Goal: Task Accomplishment & Management: Use online tool/utility

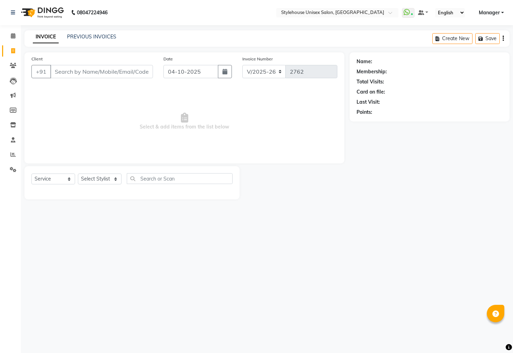
select select "4222"
select select "service"
click at [13, 36] on icon at bounding box center [13, 35] width 5 height 5
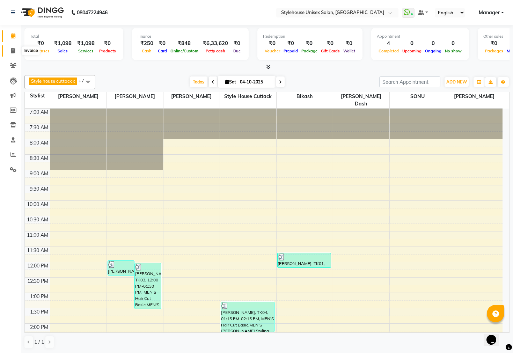
drag, startPoint x: 12, startPoint y: 49, endPoint x: 16, endPoint y: 46, distance: 5.0
click at [12, 49] on icon at bounding box center [13, 50] width 4 height 5
select select "service"
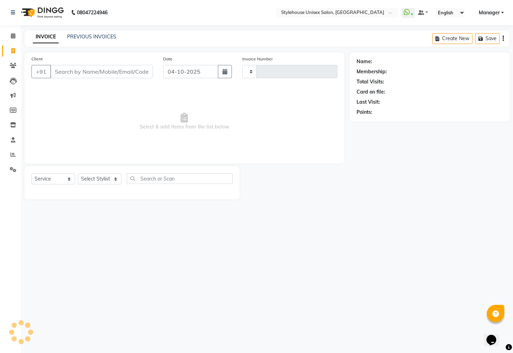
type input "2762"
select select "4222"
click at [100, 178] on select "Select Stylist" at bounding box center [100, 179] width 44 height 11
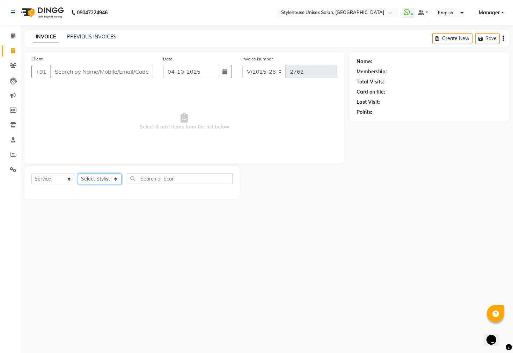
select select "21976"
click at [78, 174] on select "Select Stylist Bharati Nanda Bikash Chintu ISHWORI Kanha Barik LIPI Manjit Bari…" at bounding box center [100, 179] width 44 height 11
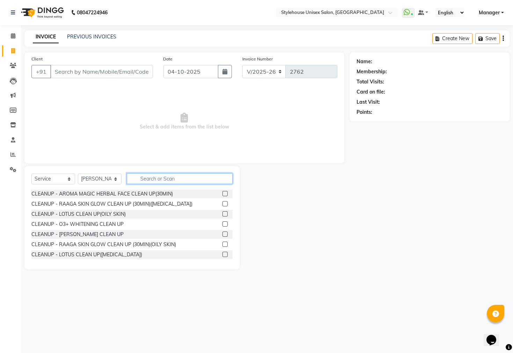
click at [158, 179] on input "text" at bounding box center [180, 178] width 106 height 11
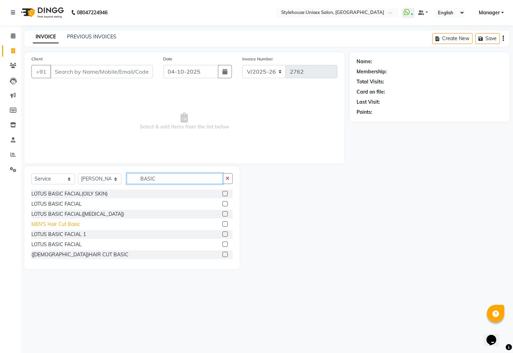
type input "BASIC"
click at [63, 225] on div "MEN'S Hair Cut Basic" at bounding box center [55, 224] width 49 height 7
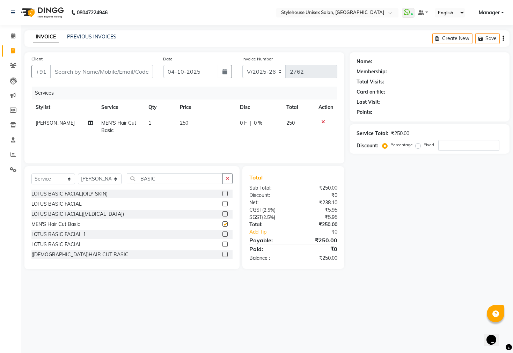
checkbox input "false"
click at [163, 175] on input "BASIC" at bounding box center [175, 178] width 96 height 11
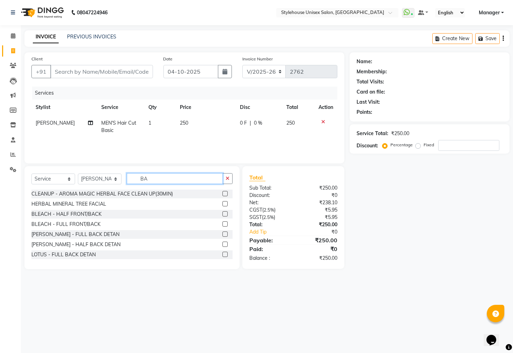
type input "B"
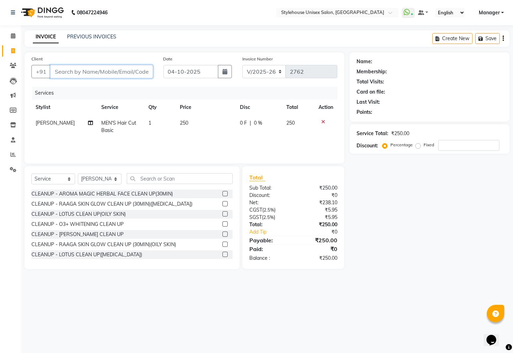
click at [75, 74] on input "Client" at bounding box center [101, 71] width 103 height 13
type input "8"
type input "0"
click at [114, 91] on ngb-highlight "933891 5554" at bounding box center [110, 87] width 36 height 7
type input "9338915554"
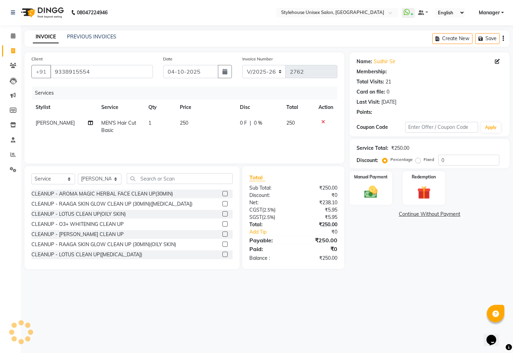
select select "2: Object"
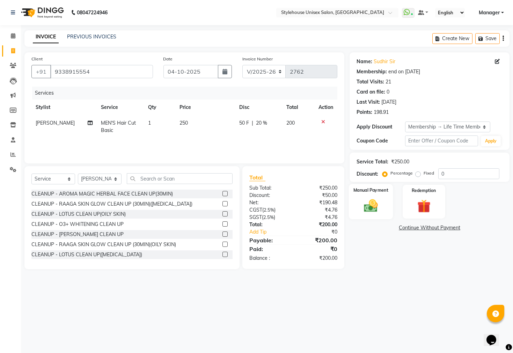
click at [371, 208] on img at bounding box center [371, 206] width 22 height 16
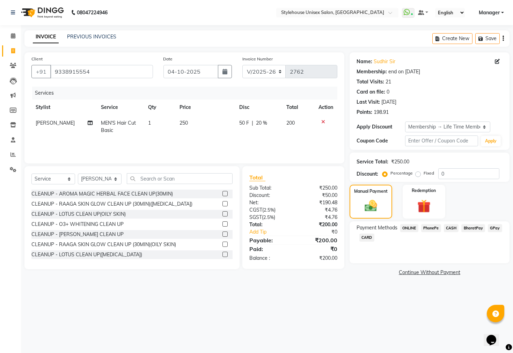
click at [433, 232] on span "PhonePe" at bounding box center [432, 228] width 20 height 8
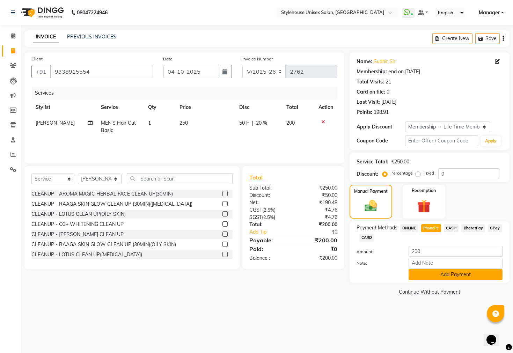
click at [432, 278] on button "Add Payment" at bounding box center [456, 275] width 94 height 11
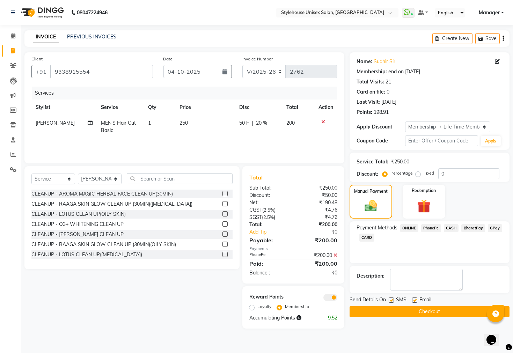
click at [409, 317] on button "Checkout" at bounding box center [430, 312] width 160 height 11
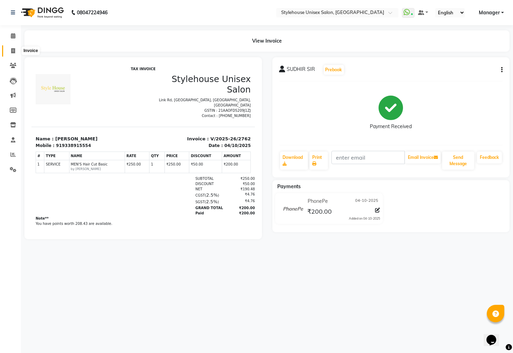
click at [10, 49] on span at bounding box center [13, 51] width 12 height 8
select select "4222"
select select "service"
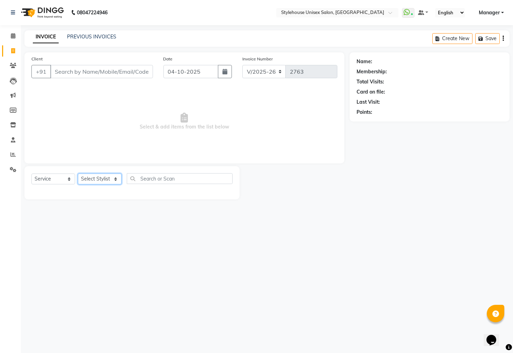
click at [103, 177] on select "Select Stylist Bharati Nanda Bikash Chintu ISHWORI Kanha Barik LIPI Manjit Bari…" at bounding box center [100, 179] width 44 height 11
select select "64830"
click at [78, 174] on select "Select Stylist Bharati Nanda Bikash Chintu ISHWORI Kanha Barik LIPI Manjit Bari…" at bounding box center [100, 179] width 44 height 11
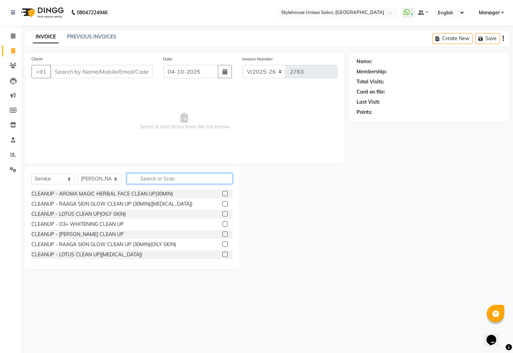
click at [155, 180] on input "text" at bounding box center [180, 178] width 106 height 11
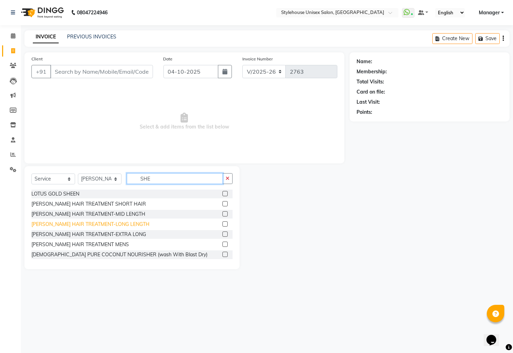
type input "SHE"
click at [108, 226] on div "SHEA HAIR TREATMENT-LONG LENGTH" at bounding box center [90, 224] width 118 height 7
checkbox input "false"
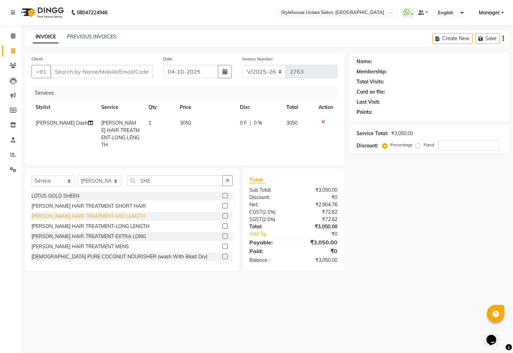
click at [83, 216] on div "SHEA HAIR TREATMENT-MID LENGTH" at bounding box center [88, 216] width 114 height 7
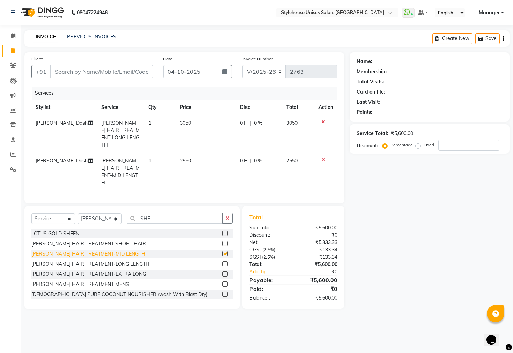
checkbox input "false"
click at [323, 157] on icon at bounding box center [324, 159] width 4 height 5
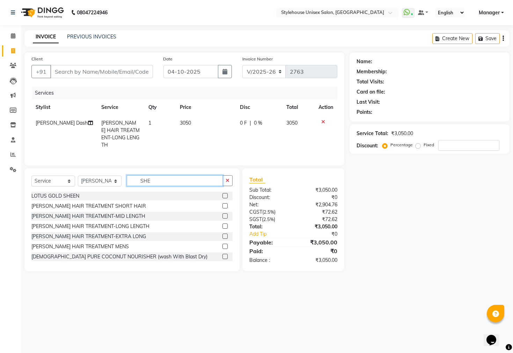
click at [163, 181] on input "SHE" at bounding box center [175, 180] width 96 height 11
type input "S"
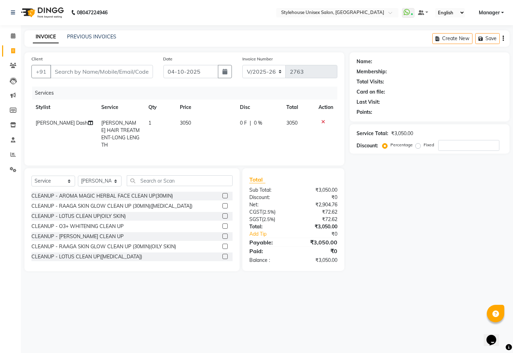
click at [323, 124] on td at bounding box center [326, 134] width 23 height 38
click at [322, 123] on icon at bounding box center [324, 122] width 4 height 5
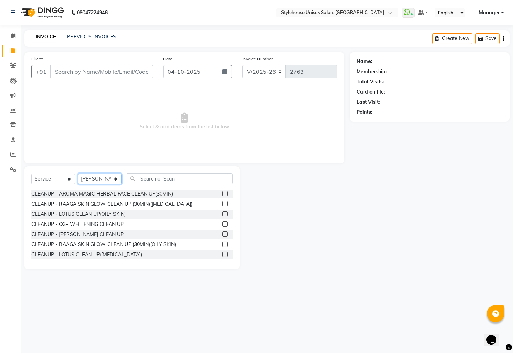
click at [98, 180] on select "Select Stylist Bharati Nanda Bikash Chintu ISHWORI Kanha Barik LIPI Manjit Bari…" at bounding box center [100, 179] width 44 height 11
click at [89, 184] on select "Select Stylist Bharati Nanda Bikash Chintu ISHWORI Kanha Barik LIPI Manjit Bari…" at bounding box center [100, 179] width 44 height 11
click at [101, 179] on select "Select Stylist Bharati Nanda Bikash Chintu ISHWORI Kanha Barik LIPI Manjit Bari…" at bounding box center [100, 179] width 44 height 11
click at [78, 174] on select "Select Stylist Bharati Nanda Bikash Chintu ISHWORI Kanha Barik LIPI Manjit Bari…" at bounding box center [100, 179] width 44 height 11
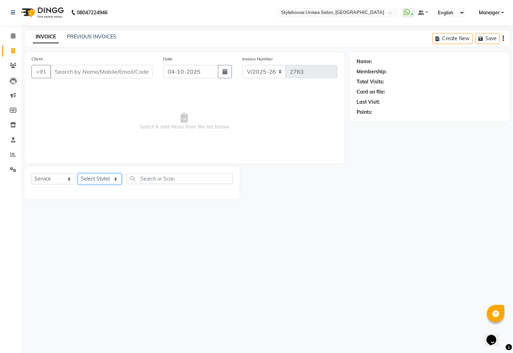
click at [113, 179] on select "Select Stylist Bharati Nanda Bikash Chintu ISHWORI Kanha Barik LIPI Manjit Bari…" at bounding box center [100, 179] width 44 height 11
select select "64830"
click at [78, 174] on select "Select Stylist Bharati Nanda Bikash Chintu ISHWORI Kanha Barik LIPI Manjit Bari…" at bounding box center [100, 179] width 44 height 11
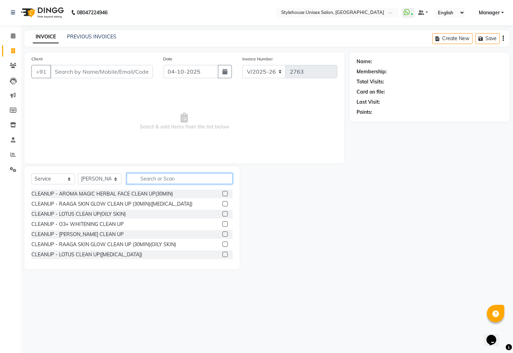
click at [168, 183] on input "text" at bounding box center [180, 178] width 106 height 11
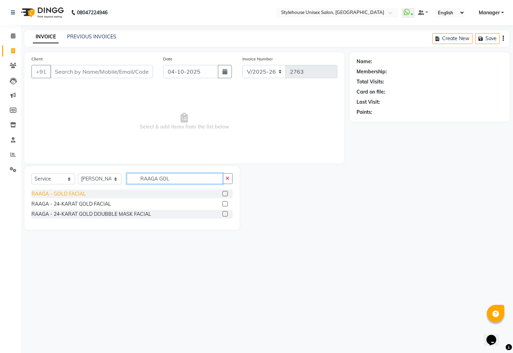
type input "RAAGA GOL"
click at [81, 193] on div "RAAGA - GOLD FACIAL" at bounding box center [58, 194] width 55 height 7
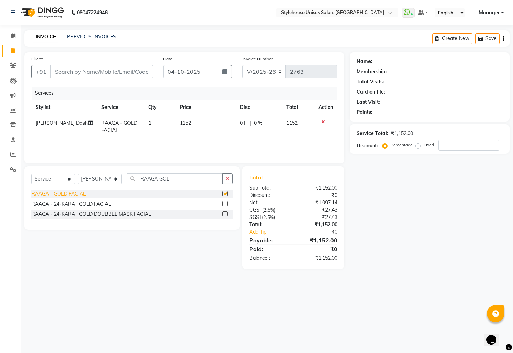
checkbox input "false"
click at [189, 124] on td "1152" at bounding box center [206, 126] width 60 height 23
select select "64830"
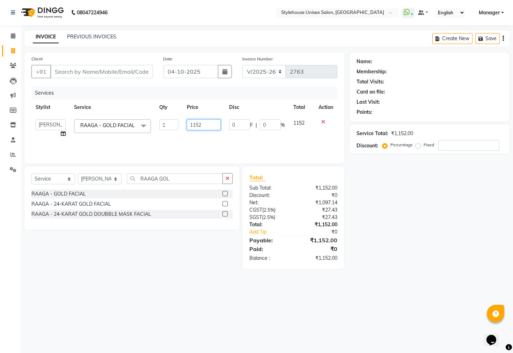
click at [209, 127] on input "1152" at bounding box center [204, 125] width 34 height 11
type input "1450"
drag, startPoint x: 416, startPoint y: 249, endPoint x: 410, endPoint y: 241, distance: 9.5
click at [416, 243] on div "Name: Membership: Total Visits: Card on file: Last Visit: Points: Service Total…" at bounding box center [432, 160] width 165 height 217
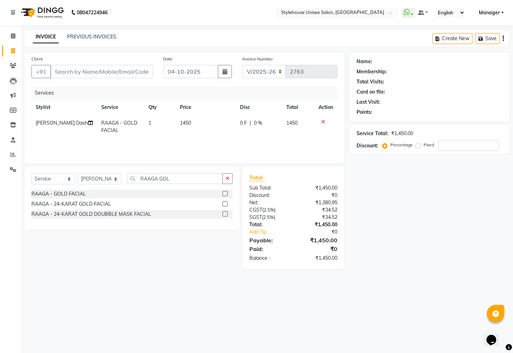
click at [454, 151] on div "Percentage Fixed" at bounding box center [442, 145] width 116 height 11
click at [450, 145] on input "number" at bounding box center [469, 145] width 61 height 11
type input "10"
click at [181, 185] on div "Select Service Product Membership Package Voucher Prepaid Gift Card Select Styl…" at bounding box center [131, 181] width 201 height 16
click at [185, 178] on input "RAAGA GOL" at bounding box center [175, 178] width 96 height 11
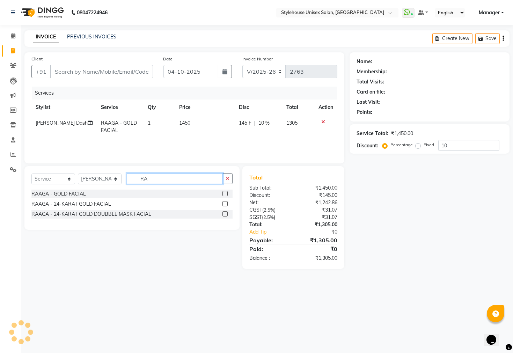
type input "R"
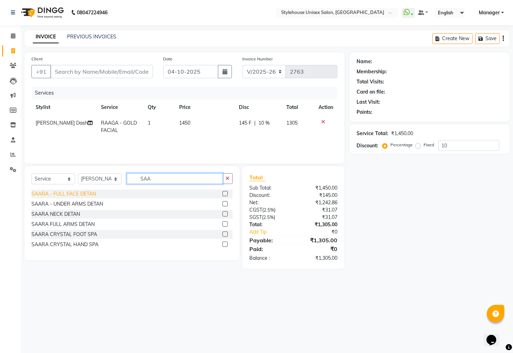
type input "SAA"
click at [48, 192] on div "SAARA - FULL FACE DETAN" at bounding box center [63, 194] width 65 height 7
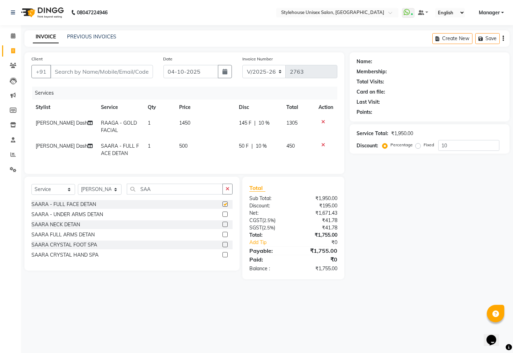
checkbox input "false"
click at [159, 195] on input "SAA" at bounding box center [175, 189] width 96 height 11
type input "S"
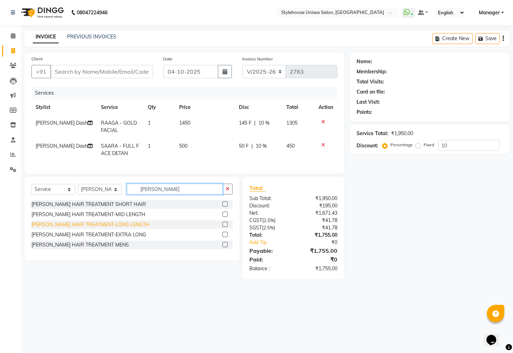
type input "SHEA"
click at [64, 229] on div "SHEA HAIR TREATMENT-LONG LENGTH" at bounding box center [90, 224] width 118 height 7
checkbox input "false"
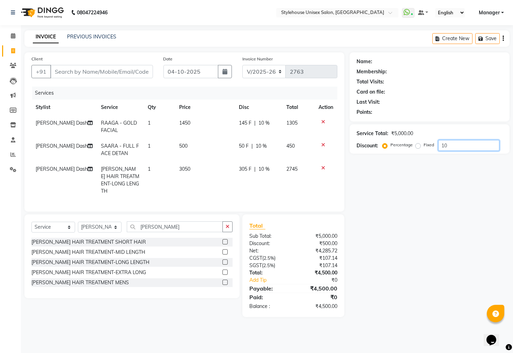
click at [460, 144] on input "10" at bounding box center [469, 145] width 61 height 11
click at [95, 271] on div "SHEA HAIR TREATMENT-EXTRA LONG" at bounding box center [88, 272] width 115 height 7
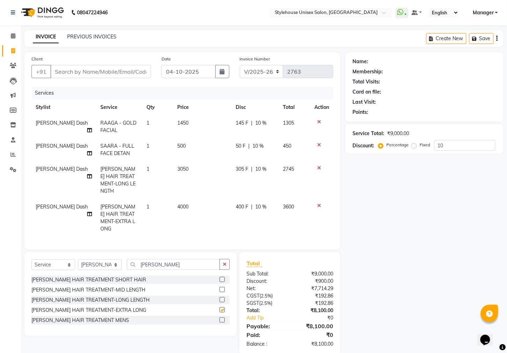
checkbox input "false"
click at [319, 203] on icon at bounding box center [319, 205] width 4 height 5
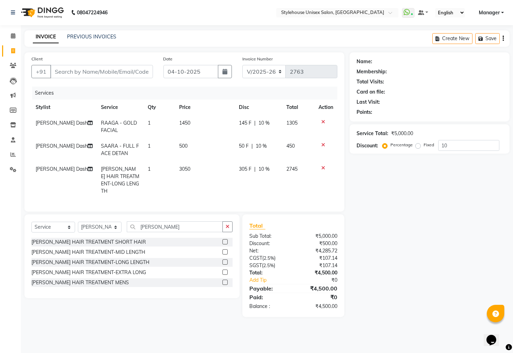
click at [190, 172] on td "3050" at bounding box center [205, 180] width 60 height 38
select select "64830"
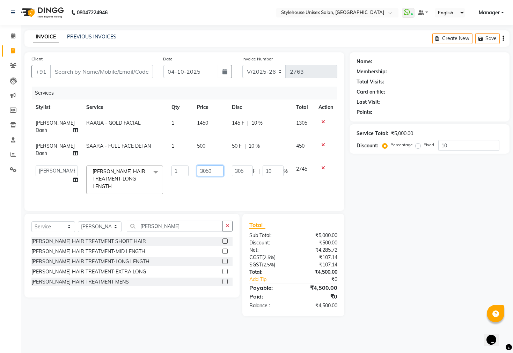
click at [209, 173] on input "3050" at bounding box center [210, 171] width 27 height 11
type input "3"
type input "4000"
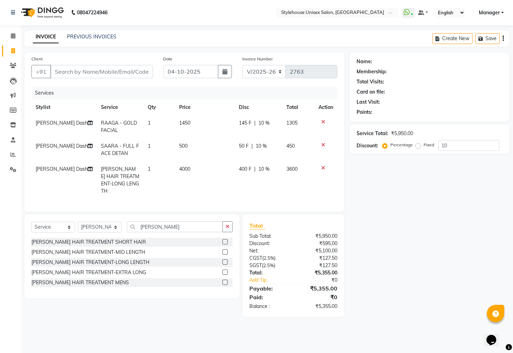
click at [420, 276] on div "Name: Membership: Total Visits: Card on file: Last Visit: Points: Service Total…" at bounding box center [432, 184] width 165 height 265
click at [187, 172] on span "4000" at bounding box center [184, 169] width 11 height 6
select select "64830"
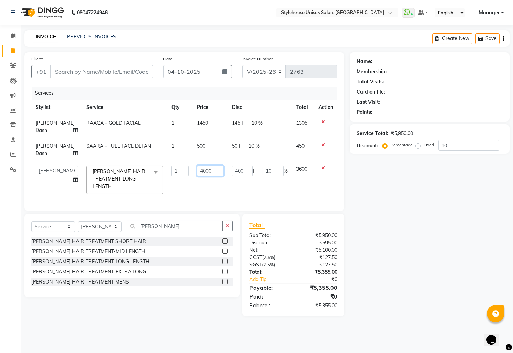
click at [208, 174] on input "4000" at bounding box center [210, 171] width 27 height 11
type input "4"
type input "3600"
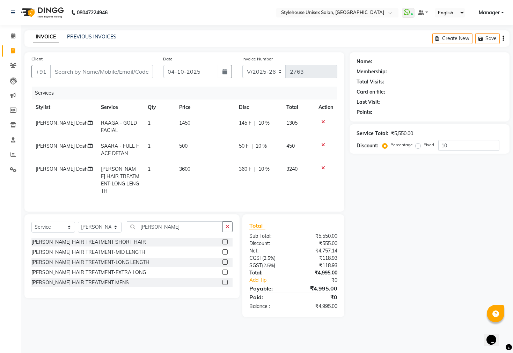
click at [388, 193] on div "Name: Membership: Total Visits: Card on file: Last Visit: Points: Service Total…" at bounding box center [432, 184] width 165 height 265
click at [191, 171] on td "3600" at bounding box center [205, 180] width 60 height 38
select select "64830"
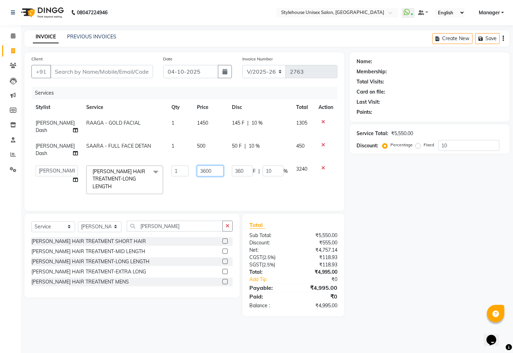
click at [205, 170] on input "3600" at bounding box center [210, 171] width 27 height 11
type input "3"
type input "3050"
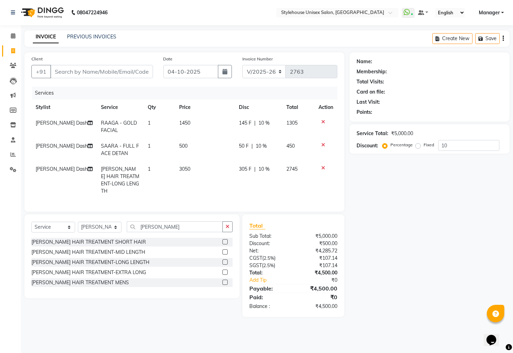
click at [425, 249] on div "Name: Membership: Total Visits: Card on file: Last Visit: Points: Service Total…" at bounding box center [432, 184] width 165 height 265
click at [188, 172] on span "3050" at bounding box center [184, 169] width 11 height 6
select select "64830"
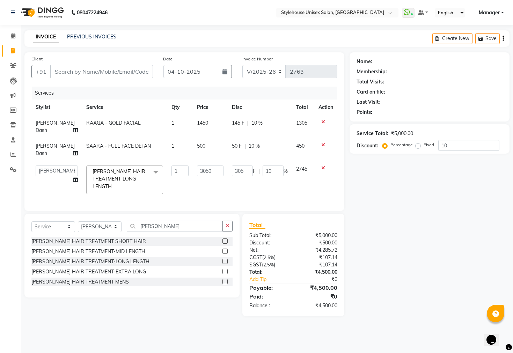
click at [422, 255] on div "Name: Membership: Total Visits: Card on file: Last Visit: Points: Service Total…" at bounding box center [432, 184] width 165 height 264
click at [473, 143] on input "10" at bounding box center [469, 145] width 61 height 11
type input "1"
type input "30.5"
type input "1"
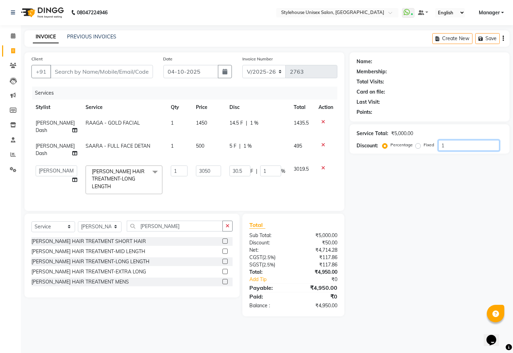
type input "12"
type input "366"
type input "12"
click at [251, 149] on span "12 %" at bounding box center [254, 146] width 11 height 7
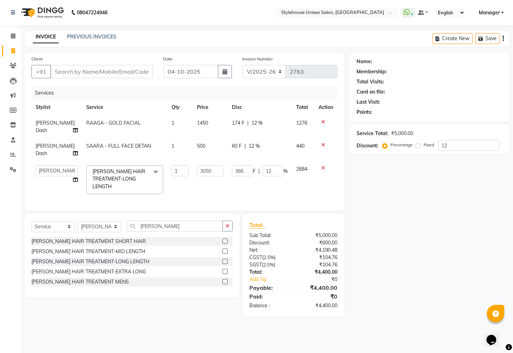
select select "64830"
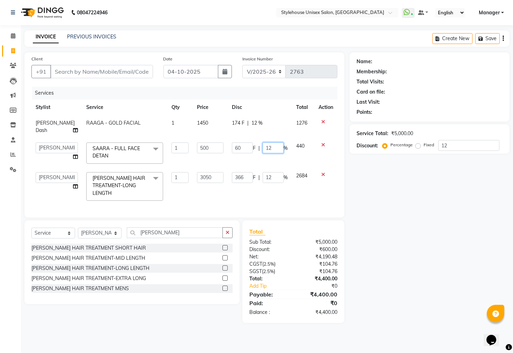
click at [269, 147] on input "12" at bounding box center [273, 148] width 21 height 11
type input "10"
click at [253, 121] on span "12 %" at bounding box center [257, 123] width 11 height 7
select select "64830"
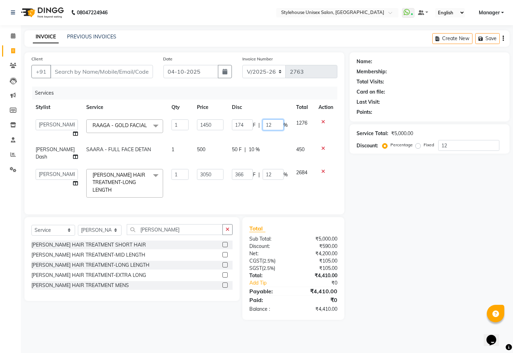
click at [271, 124] on input "12" at bounding box center [273, 125] width 21 height 11
type input "10"
click at [423, 292] on div "Name: Membership: Total Visits: Card on file: Last Visit: Points: Service Total…" at bounding box center [432, 186] width 165 height 268
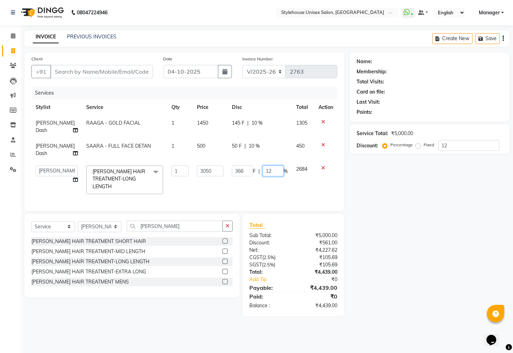
click at [273, 170] on input "12" at bounding box center [273, 171] width 21 height 11
type input "1"
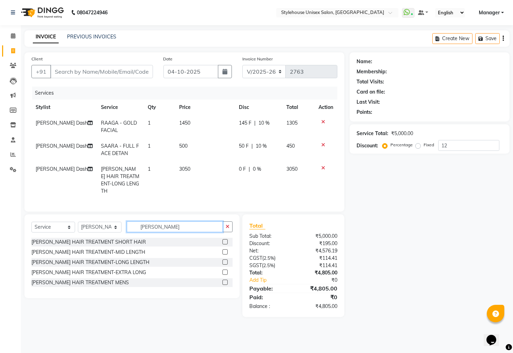
click at [156, 223] on input "SHEA" at bounding box center [175, 227] width 96 height 11
click at [248, 174] on td "0 F | 0 %" at bounding box center [259, 180] width 48 height 38
select select "64830"
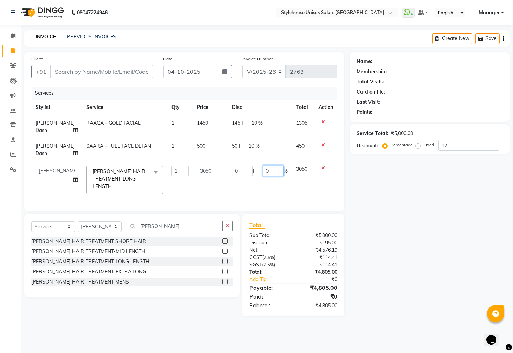
click at [263, 172] on input "0" at bounding box center [273, 171] width 21 height 11
type input "10"
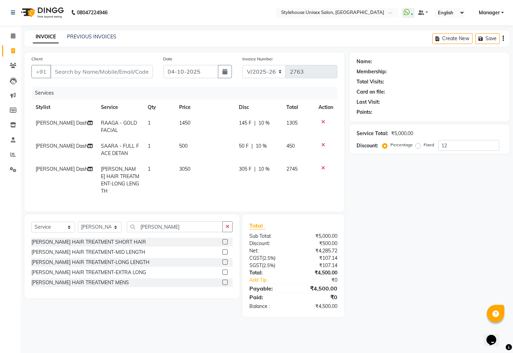
click at [419, 237] on div "Name: Membership: Total Visits: Card on file: Last Visit: Points: Service Total…" at bounding box center [432, 184] width 165 height 265
click at [191, 171] on td "3050" at bounding box center [205, 180] width 60 height 38
select select "64830"
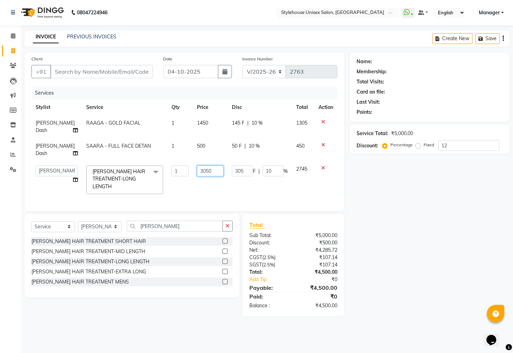
click at [213, 169] on input "3050" at bounding box center [210, 171] width 27 height 11
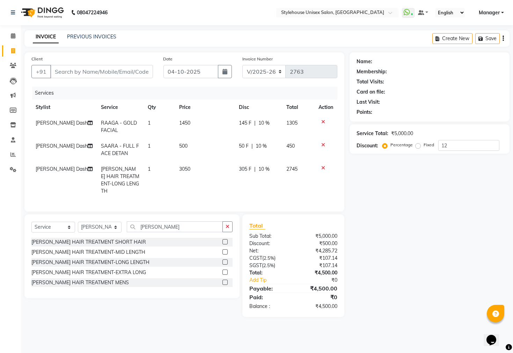
click at [368, 252] on div "Name: Membership: Total Visits: Card on file: Last Visit: Points: Service Total…" at bounding box center [432, 184] width 165 height 265
click at [196, 173] on td "3050" at bounding box center [205, 180] width 60 height 38
select select "64830"
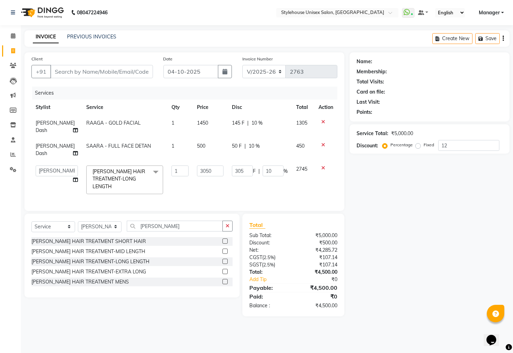
click at [380, 208] on div "Name: Membership: Total Visits: Card on file: Last Visit: Points: Service Total…" at bounding box center [432, 184] width 165 height 264
click at [197, 194] on td "3050" at bounding box center [210, 179] width 35 height 37
click at [412, 193] on div "Name: Membership: Total Visits: Card on file: Last Visit: Points: Service Total…" at bounding box center [432, 184] width 165 height 264
click at [77, 69] on input "Client" at bounding box center [101, 71] width 103 height 13
click at [252, 148] on span "10 %" at bounding box center [254, 146] width 11 height 7
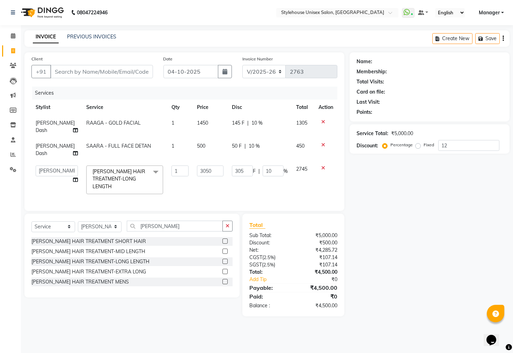
select select "64830"
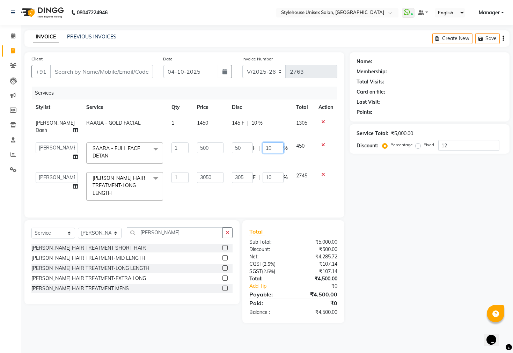
click at [270, 148] on input "10" at bounding box center [273, 148] width 21 height 11
type input "1"
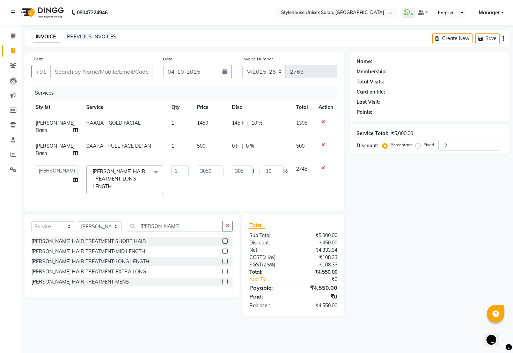
click at [418, 233] on div "Name: Membership: Total Visits: Card on file: Last Visit: Points: Service Total…" at bounding box center [432, 184] width 165 height 264
click at [275, 177] on td "305 F | 10 %" at bounding box center [260, 179] width 64 height 37
click at [272, 171] on input "10" at bounding box center [273, 171] width 21 height 11
type input "1"
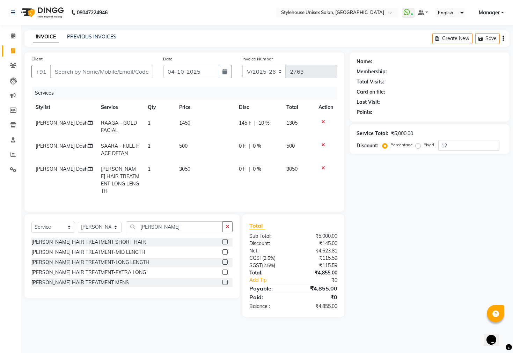
click at [236, 167] on td "0 F | 0 %" at bounding box center [259, 180] width 48 height 38
select select "64830"
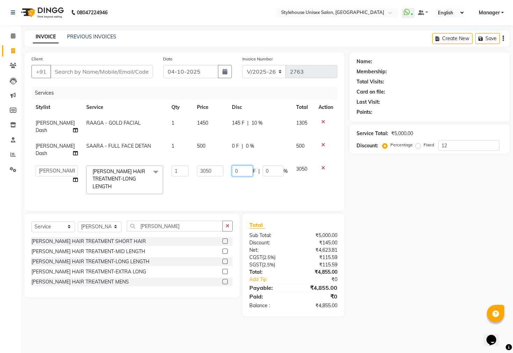
click at [238, 170] on input "0" at bounding box center [242, 171] width 21 height 11
type input "355"
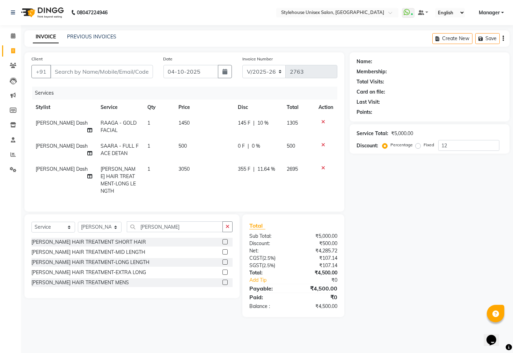
click at [379, 279] on div "Name: Membership: Total Visits: Card on file: Last Visit: Points: Service Total…" at bounding box center [432, 184] width 165 height 265
click at [241, 171] on span "355 F" at bounding box center [244, 169] width 13 height 7
select select "64830"
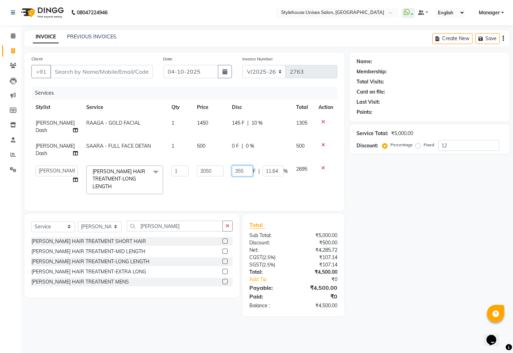
click at [241, 172] on input "355" at bounding box center [242, 171] width 21 height 11
type input "3"
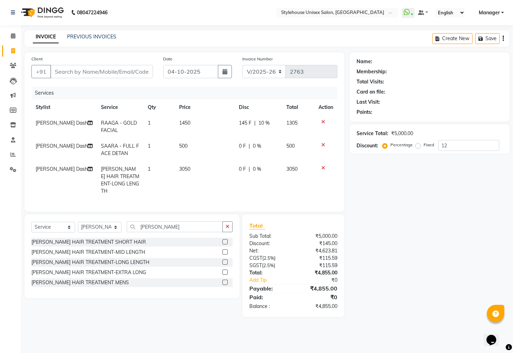
click at [382, 215] on div "Name: Membership: Total Visits: Card on file: Last Visit: Points: Service Total…" at bounding box center [432, 184] width 165 height 265
click at [253, 171] on span "0 %" at bounding box center [257, 169] width 8 height 7
select select "64830"
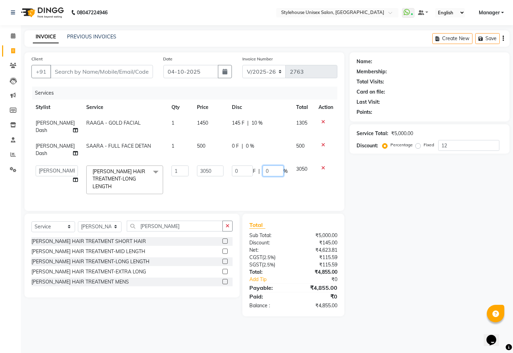
click at [263, 172] on input "0" at bounding box center [273, 171] width 21 height 11
type input "10"
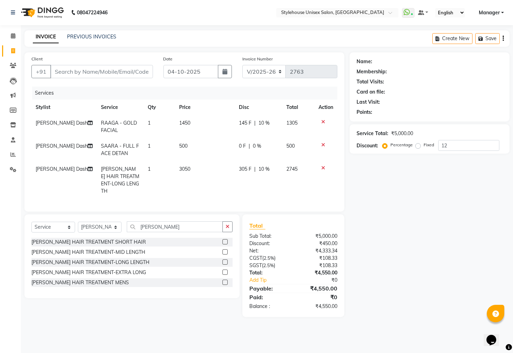
click at [397, 232] on div "Name: Membership: Total Visits: Card on file: Last Visit: Points: Service Total…" at bounding box center [432, 184] width 165 height 265
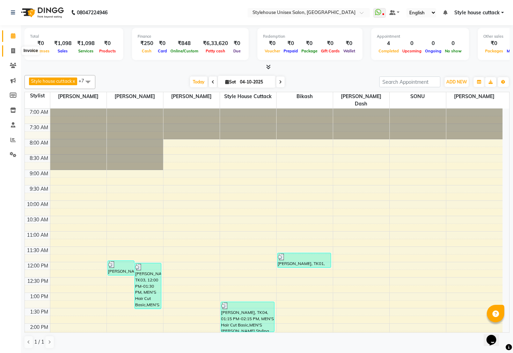
click at [13, 52] on icon at bounding box center [13, 50] width 4 height 5
select select "service"
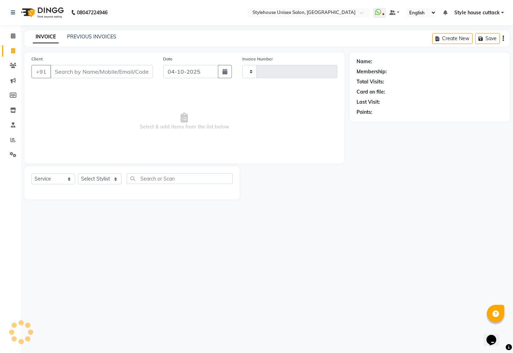
type input "2763"
select select "4222"
click at [81, 33] on div "PREVIOUS INVOICES" at bounding box center [91, 36] width 49 height 7
click at [97, 39] on link "PREVIOUS INVOICES" at bounding box center [91, 37] width 49 height 6
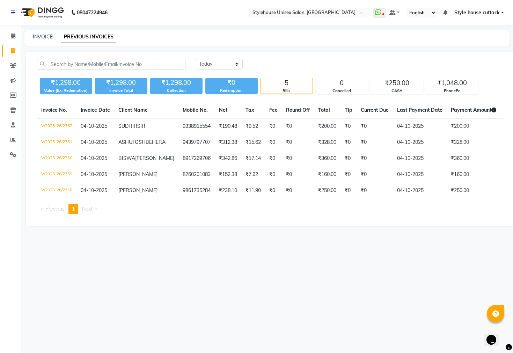
click at [33, 33] on div "INVOICE" at bounding box center [43, 36] width 20 height 7
click at [41, 37] on link "INVOICE" at bounding box center [43, 37] width 20 height 6
select select "4222"
select select "service"
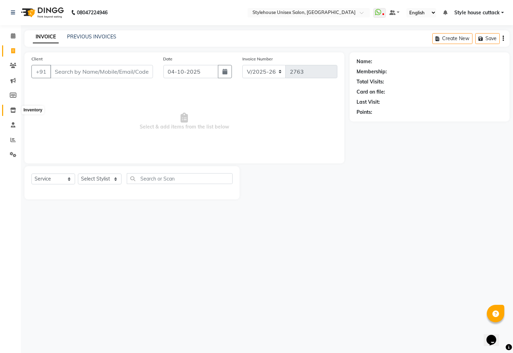
click at [12, 108] on icon at bounding box center [13, 110] width 6 height 5
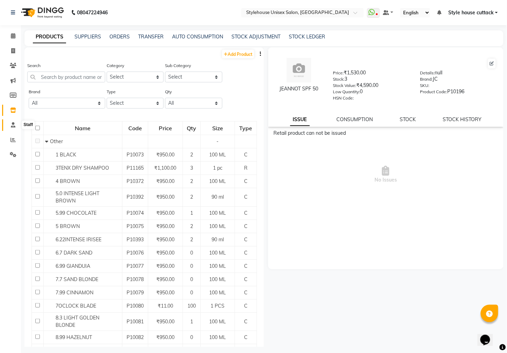
click at [14, 127] on icon at bounding box center [13, 124] width 5 height 5
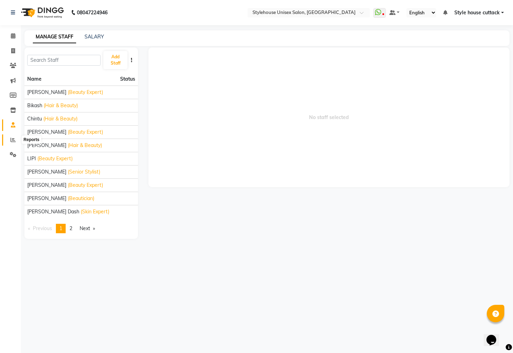
click at [11, 140] on icon at bounding box center [12, 139] width 5 height 5
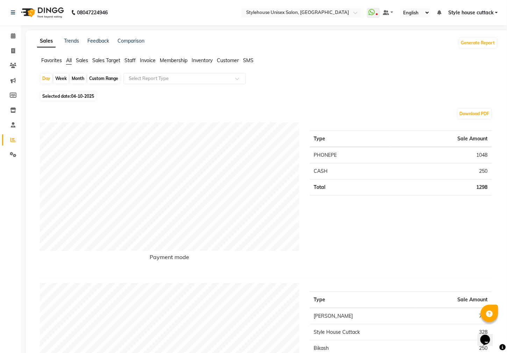
click at [149, 59] on span "Invoice" at bounding box center [148, 60] width 16 height 6
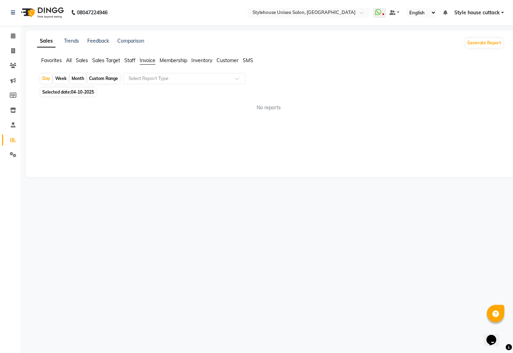
click at [86, 94] on span "04-10-2025" at bounding box center [82, 91] width 23 height 5
select select "10"
select select "2025"
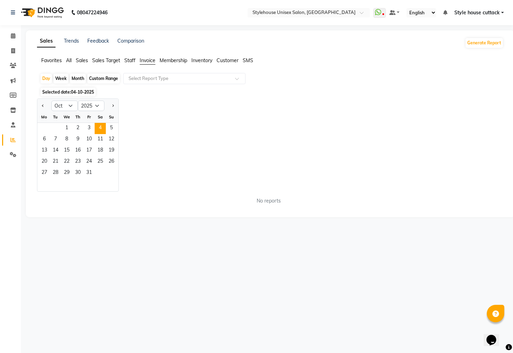
click at [157, 124] on div "Jan Feb Mar Apr May Jun [DATE] Aug Sep Oct Nov [DATE] 2016 2017 2018 2019 2020 …" at bounding box center [270, 145] width 467 height 93
click at [170, 77] on input "text" at bounding box center [177, 78] width 101 height 7
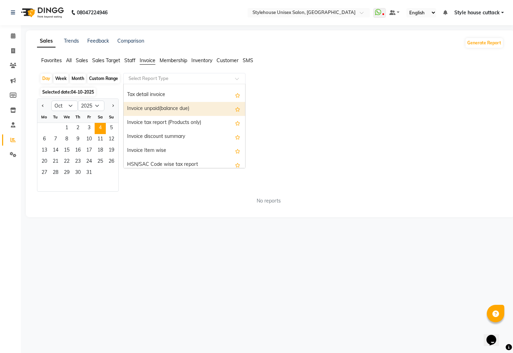
scroll to position [42, 0]
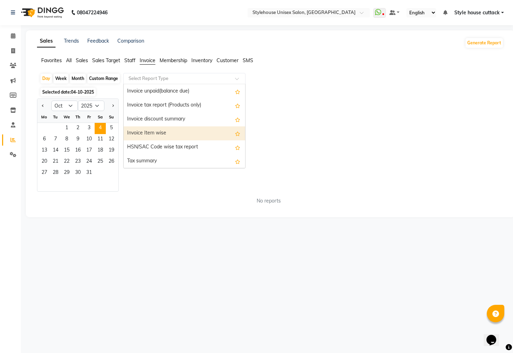
click at [151, 137] on div "Invoice Item wise" at bounding box center [185, 134] width 122 height 14
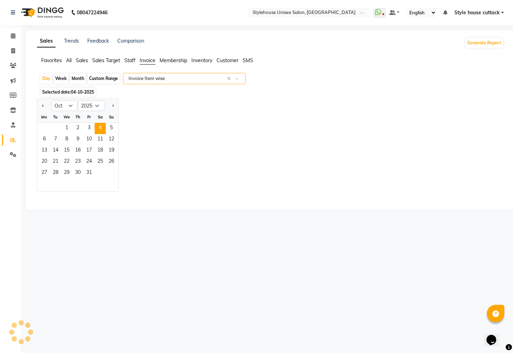
select select "full_report"
select select "csv"
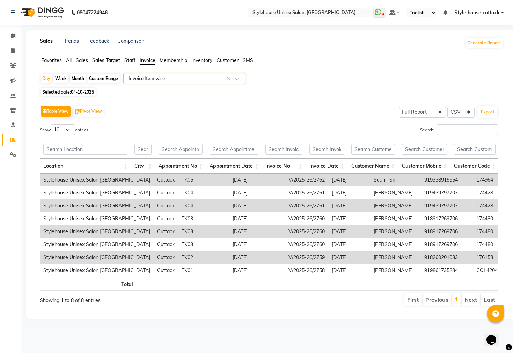
click at [234, 79] on div at bounding box center [185, 78] width 122 height 7
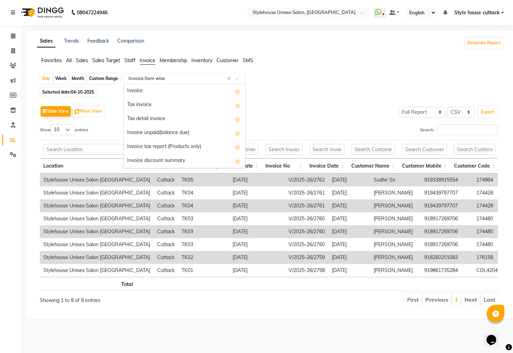
scroll to position [42, 0]
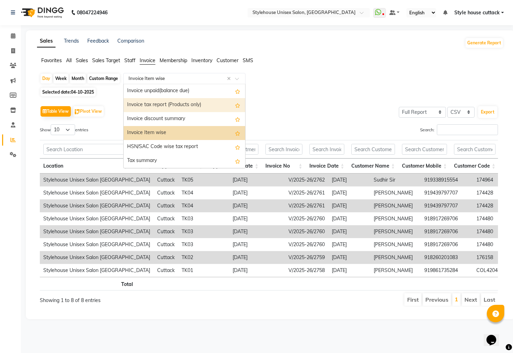
click at [213, 102] on div "Invoice tax report (Products only)" at bounding box center [185, 105] width 122 height 14
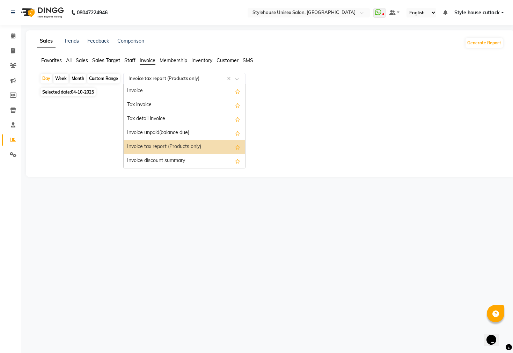
click at [244, 78] on div at bounding box center [185, 78] width 122 height 7
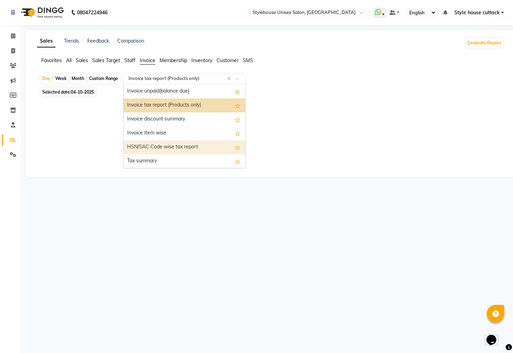
scroll to position [0, 0]
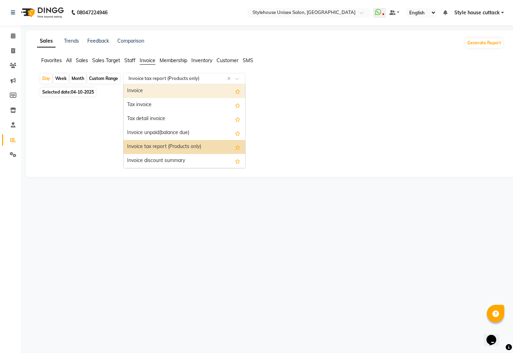
click at [145, 91] on div "Invoice" at bounding box center [185, 91] width 122 height 14
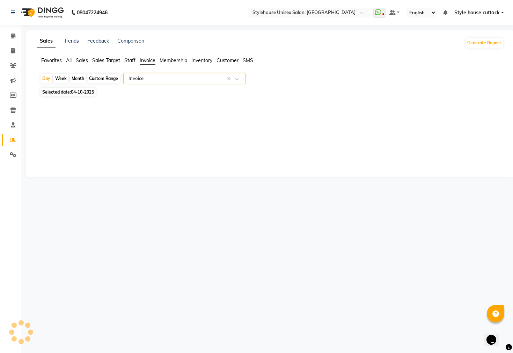
select select "full_report"
select select "csv"
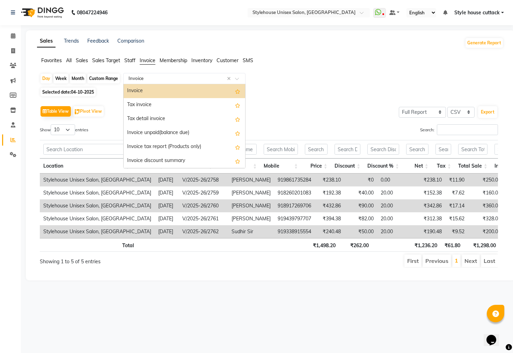
click at [240, 78] on span at bounding box center [239, 80] width 9 height 7
click at [148, 134] on div "Invoice unpaid(balance due)" at bounding box center [185, 133] width 122 height 14
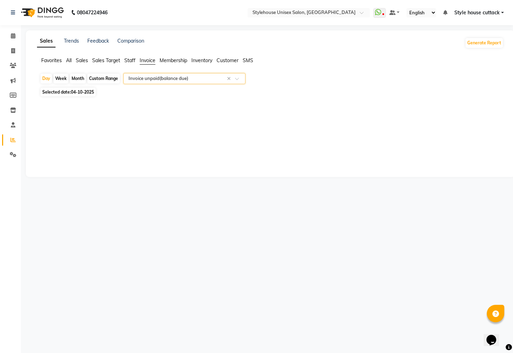
click at [200, 77] on input "text" at bounding box center [177, 78] width 101 height 7
click at [12, 52] on icon at bounding box center [13, 50] width 4 height 5
select select "service"
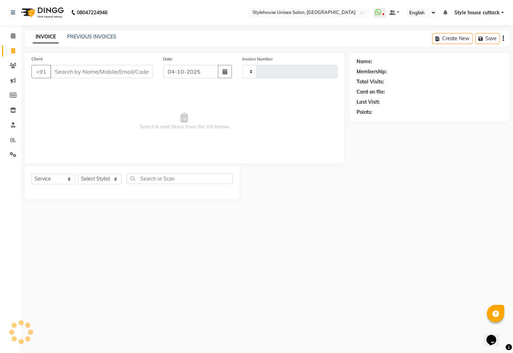
type input "2763"
select select "4222"
click at [102, 39] on link "PREVIOUS INVOICES" at bounding box center [91, 37] width 49 height 6
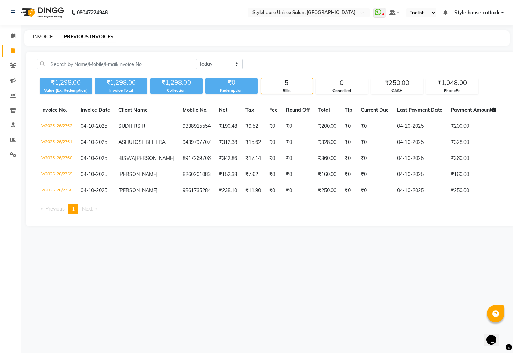
click at [43, 37] on link "INVOICE" at bounding box center [43, 37] width 20 height 6
select select "4222"
select select "service"
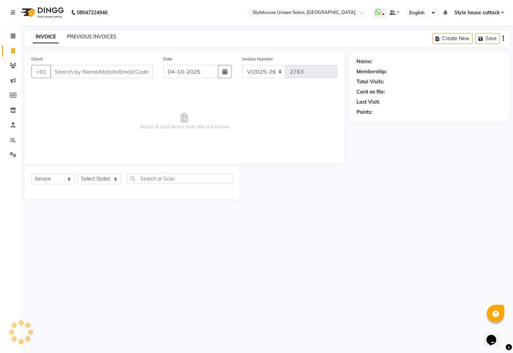
click at [86, 35] on link "PREVIOUS INVOICES" at bounding box center [91, 37] width 49 height 6
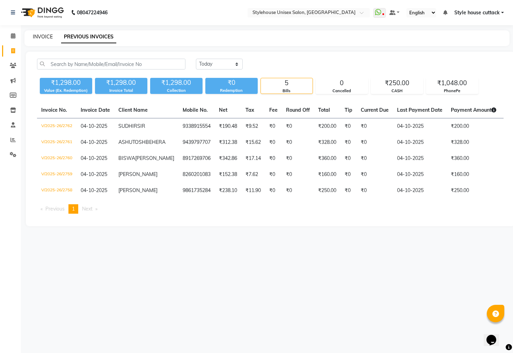
click at [40, 36] on link "INVOICE" at bounding box center [43, 37] width 20 height 6
select select "service"
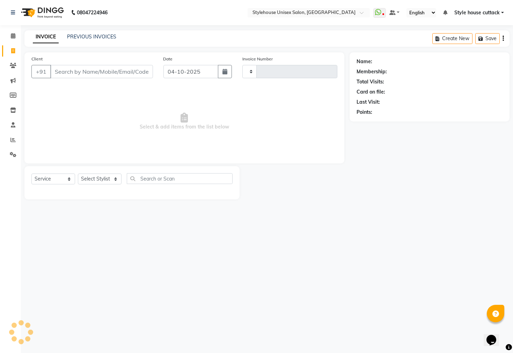
type input "2763"
select select "4222"
click at [114, 34] on link "PREVIOUS INVOICES" at bounding box center [91, 37] width 49 height 6
